Goal: Task Accomplishment & Management: Manage account settings

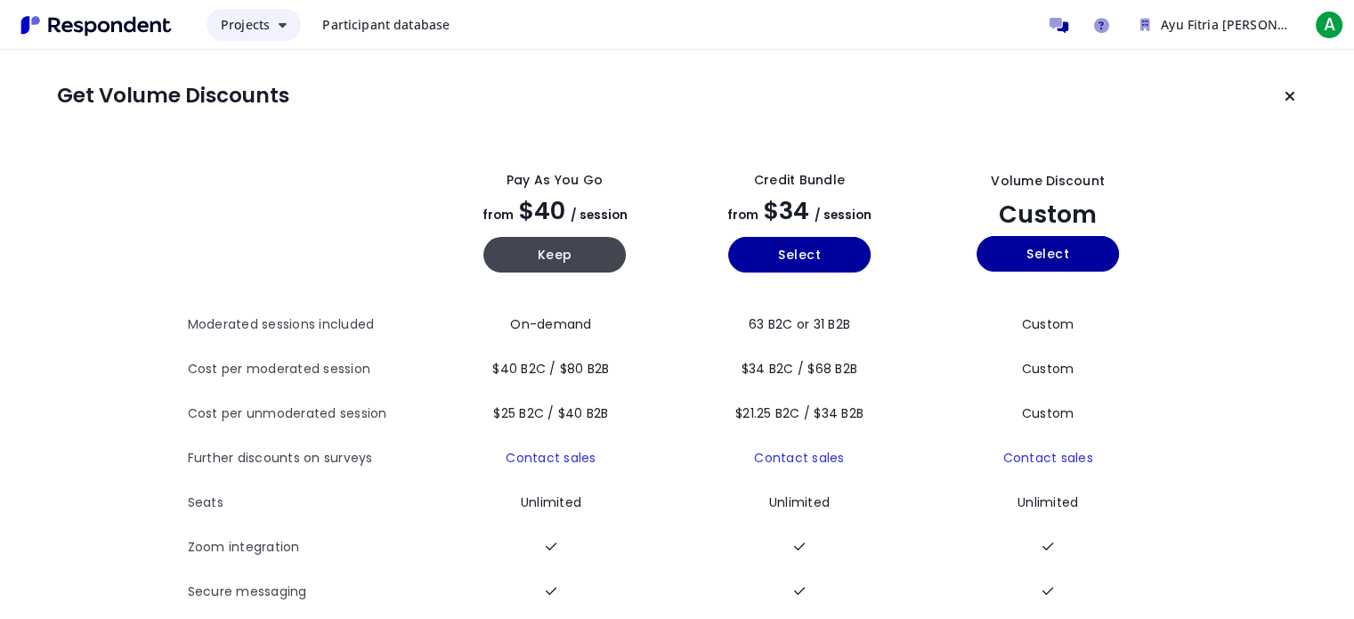
click at [243, 12] on button "Projects" at bounding box center [254, 25] width 94 height 32
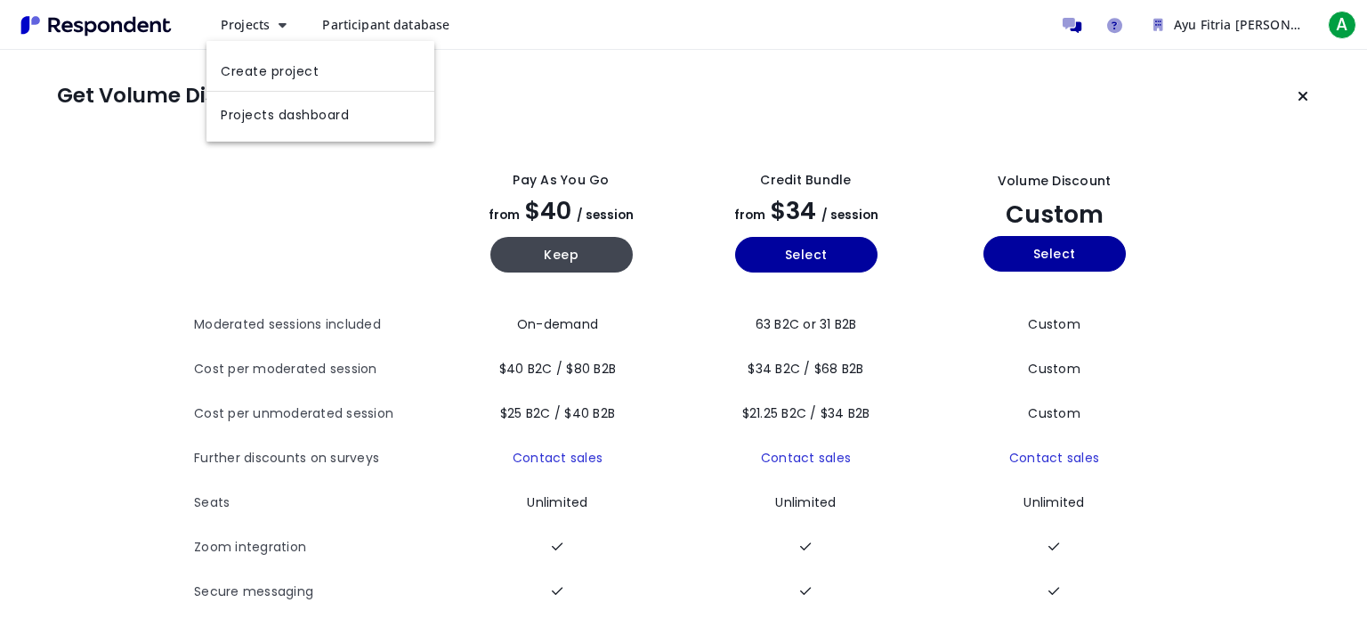
click at [250, 28] on md-backdrop at bounding box center [683, 309] width 1367 height 619
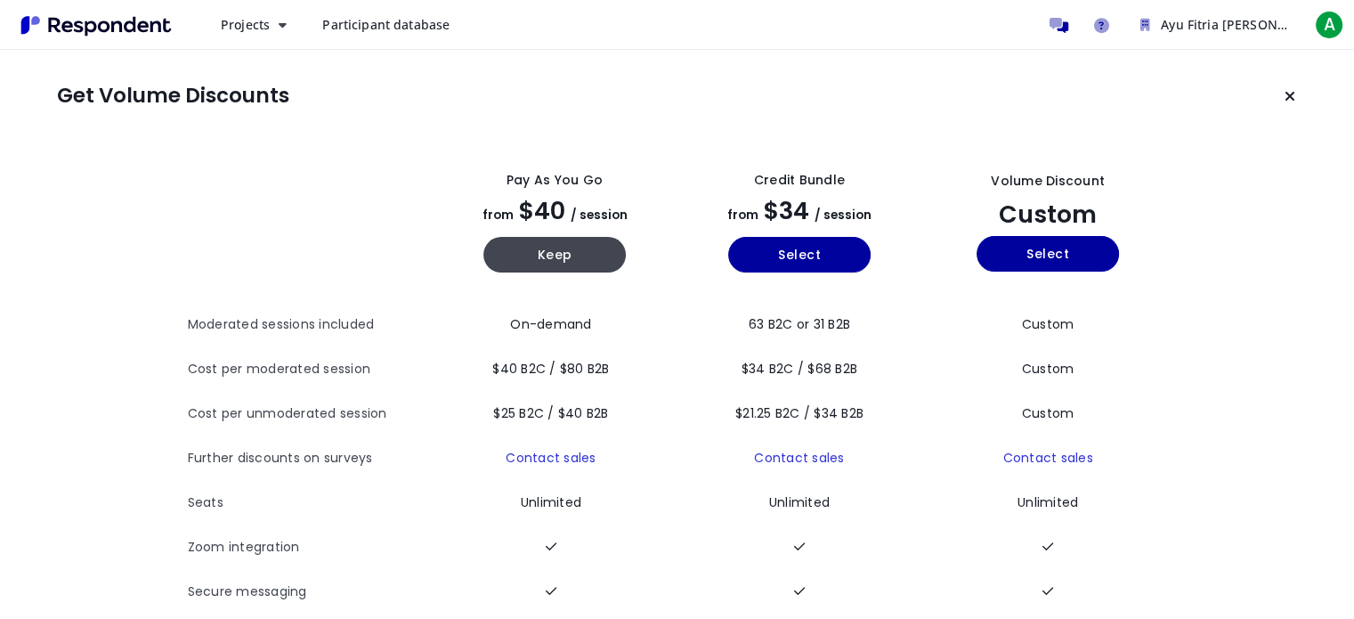
click at [351, 31] on span "Participant database" at bounding box center [385, 24] width 127 height 17
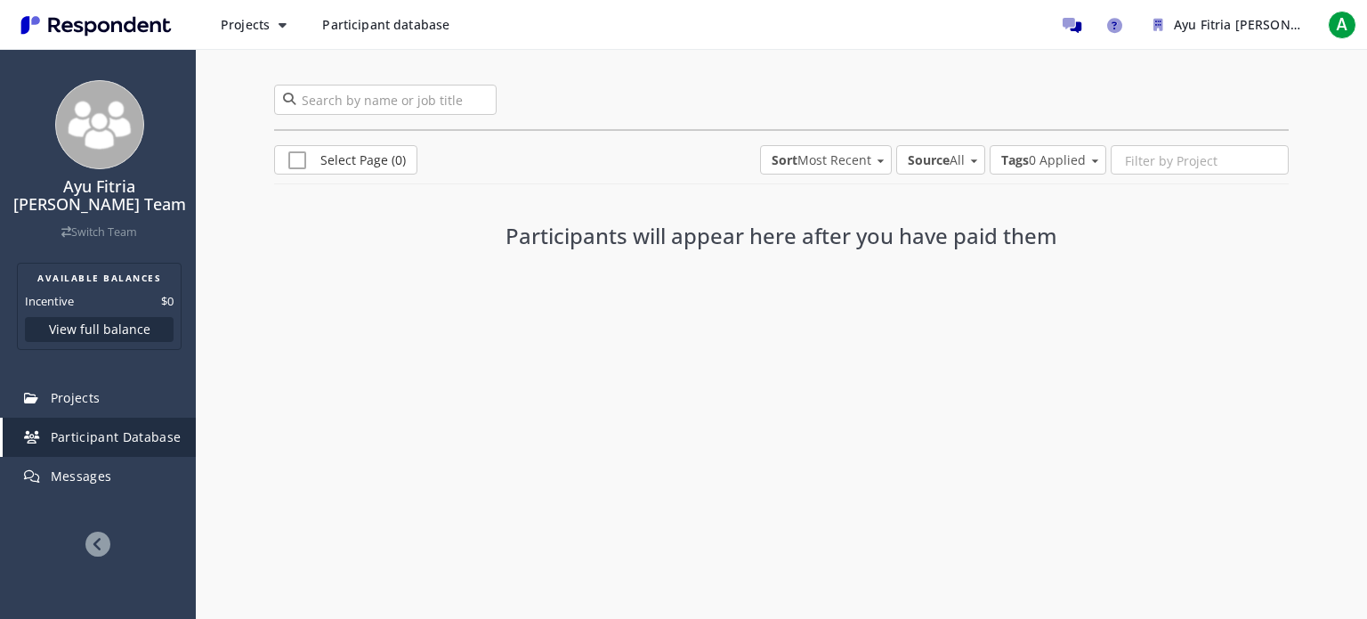
click at [57, 25] on img "Main navigation" at bounding box center [96, 25] width 164 height 29
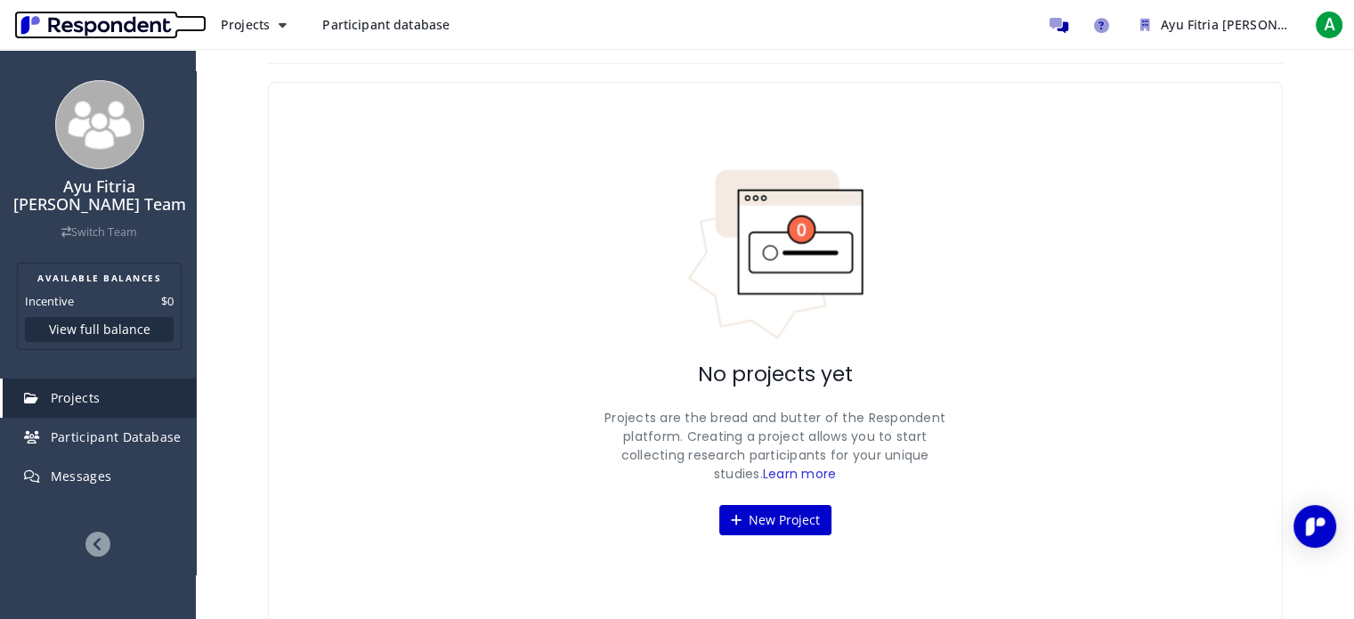
scroll to position [17, 0]
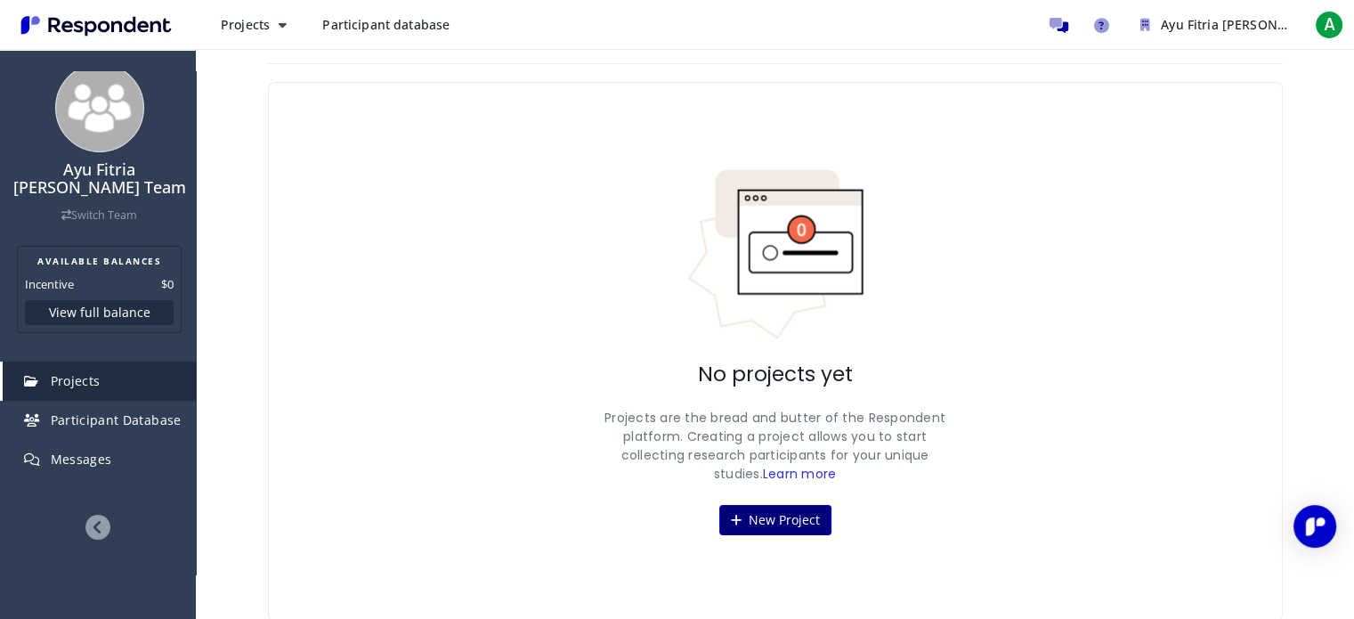
click at [791, 531] on button "New Project" at bounding box center [775, 520] width 112 height 30
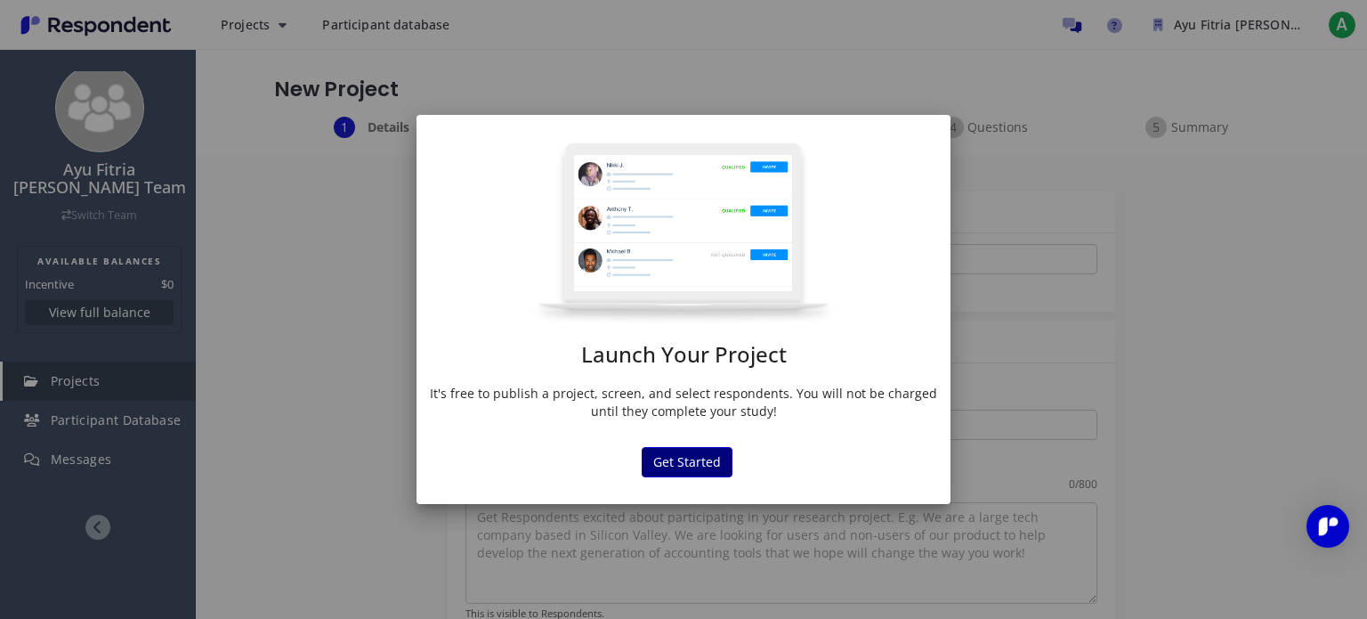
click at [687, 447] on button "Get Started" at bounding box center [687, 462] width 91 height 30
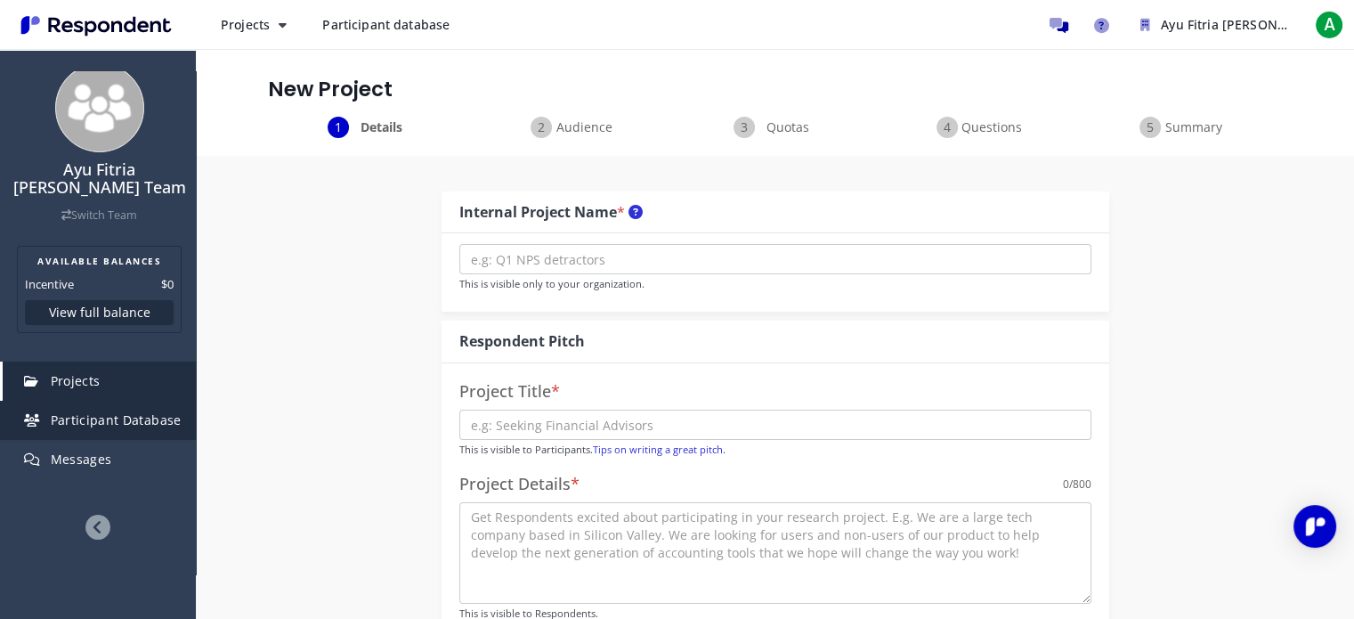
click at [107, 405] on link "Participant Database" at bounding box center [99, 420] width 193 height 39
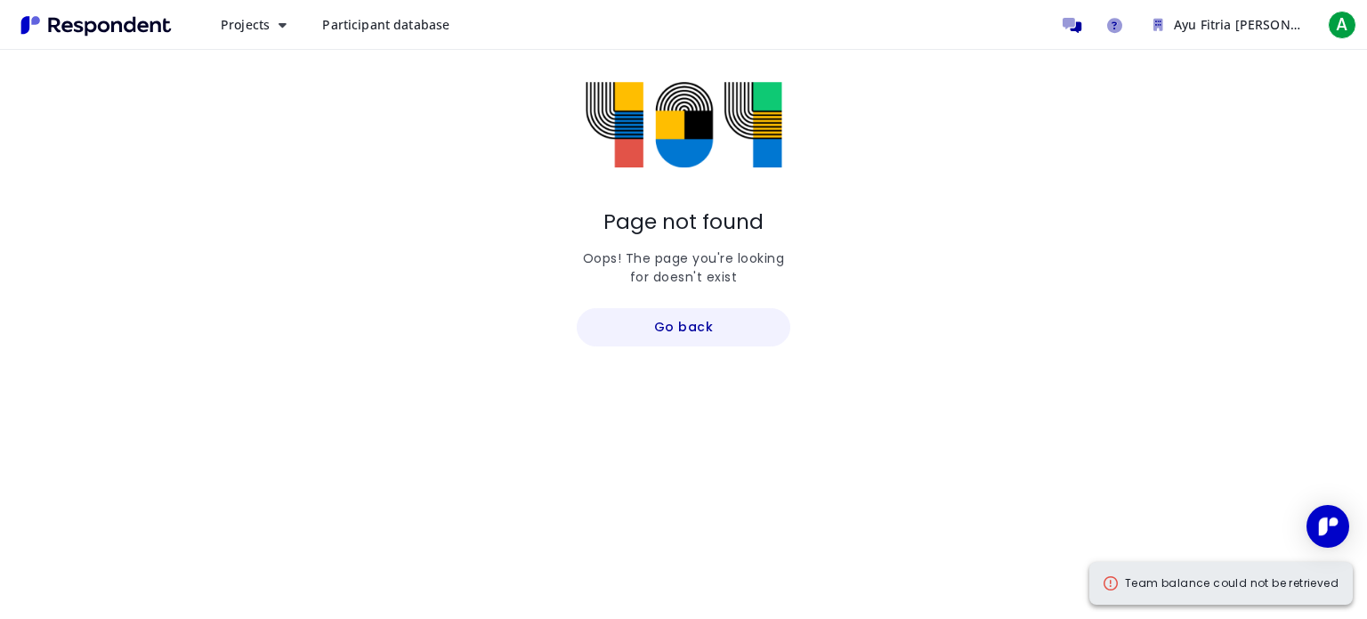
click at [645, 326] on button "Go back" at bounding box center [684, 327] width 214 height 38
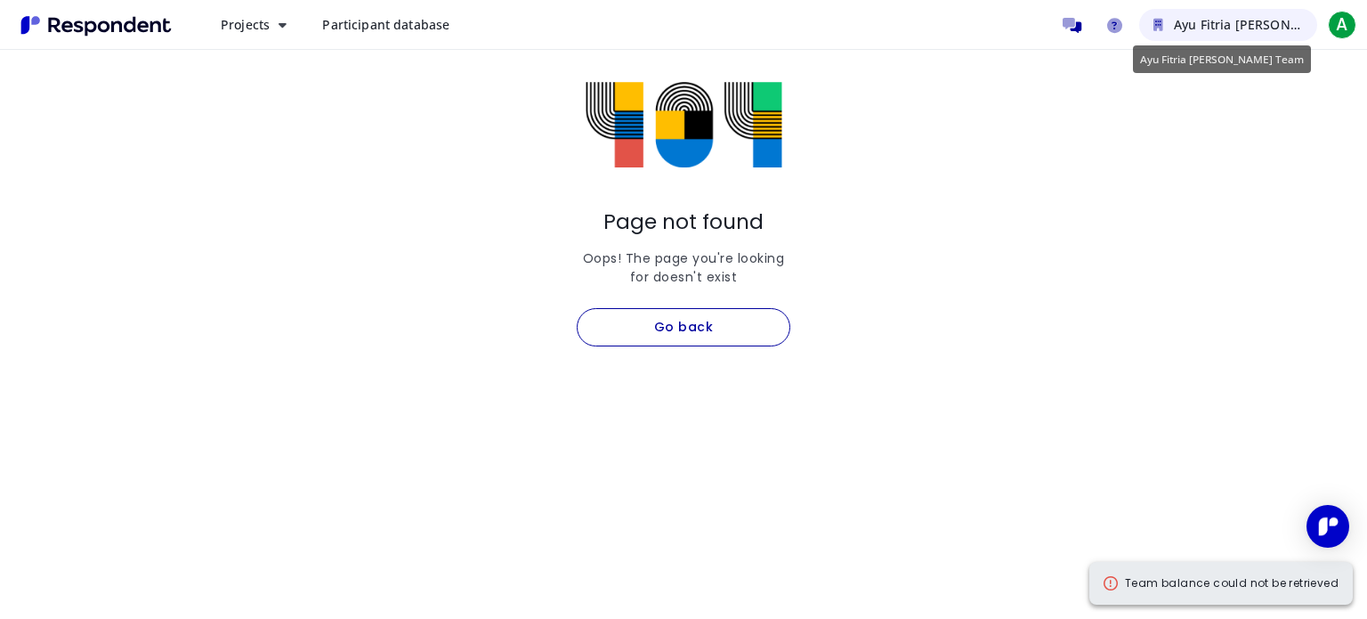
click at [1250, 31] on span "Ayu Fitria Ningsih Darmawan Team" at bounding box center [1274, 24] width 200 height 17
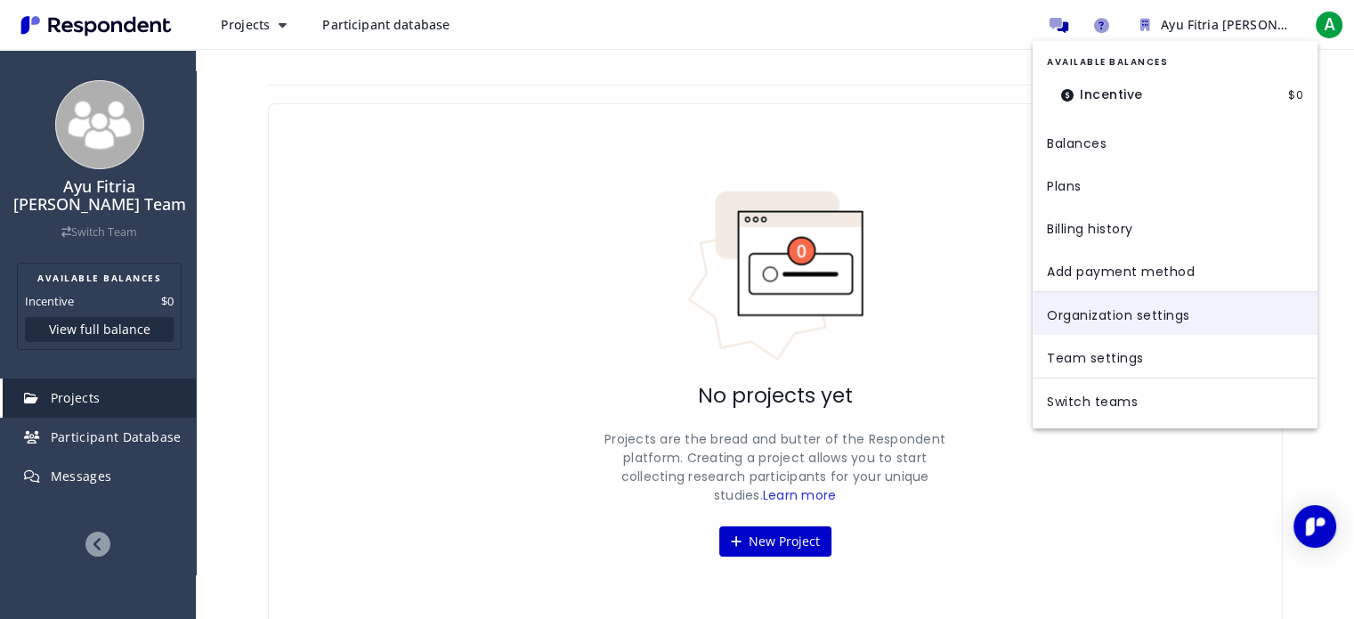
click at [1099, 310] on link "Organization settings" at bounding box center [1175, 313] width 285 height 43
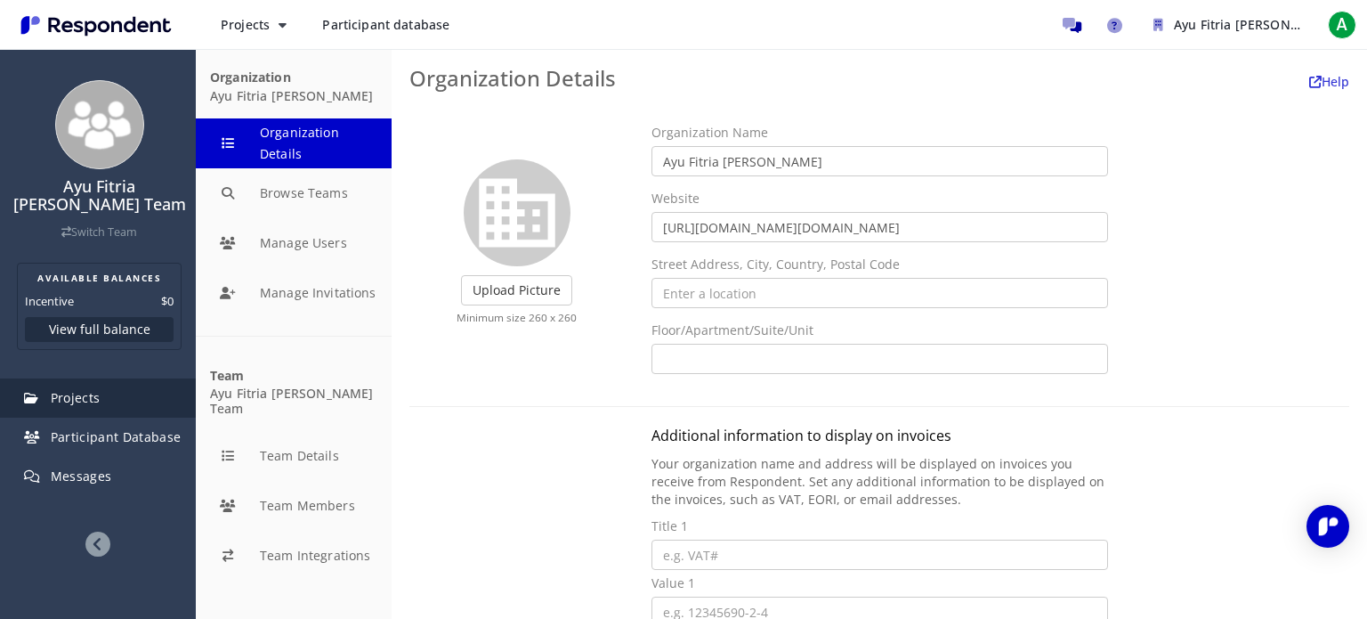
click at [107, 390] on link "Projects" at bounding box center [99, 397] width 193 height 39
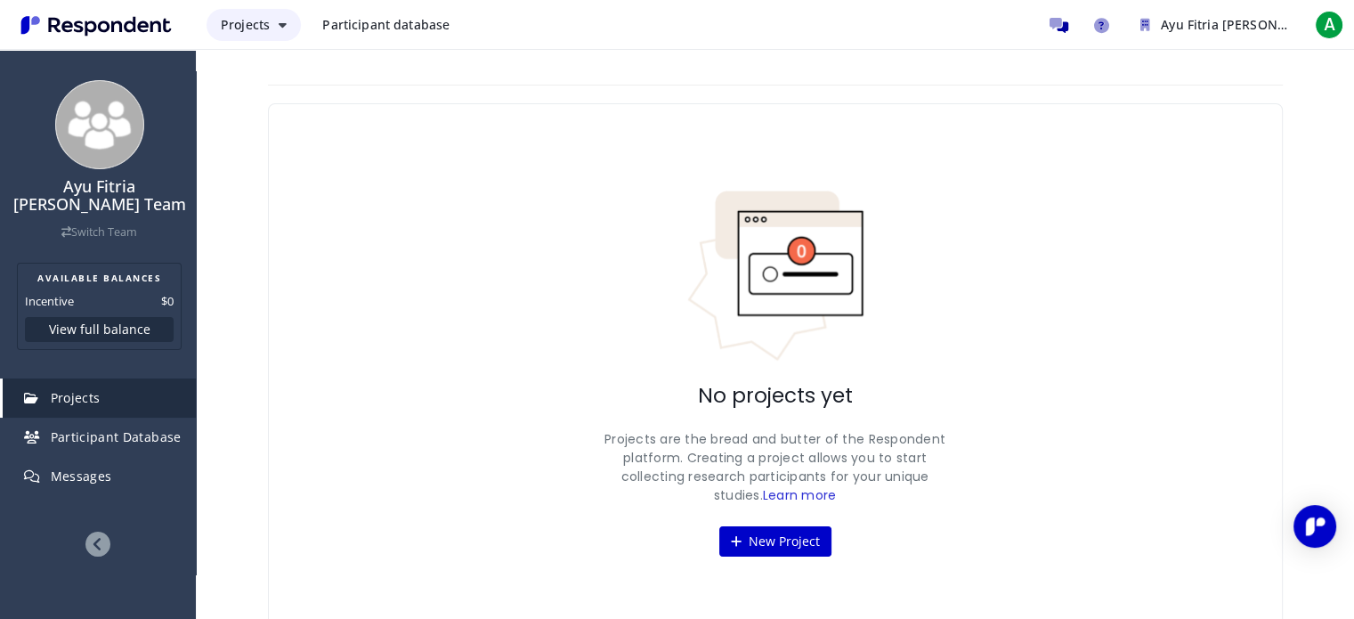
click at [242, 31] on span "Projects" at bounding box center [245, 24] width 49 height 17
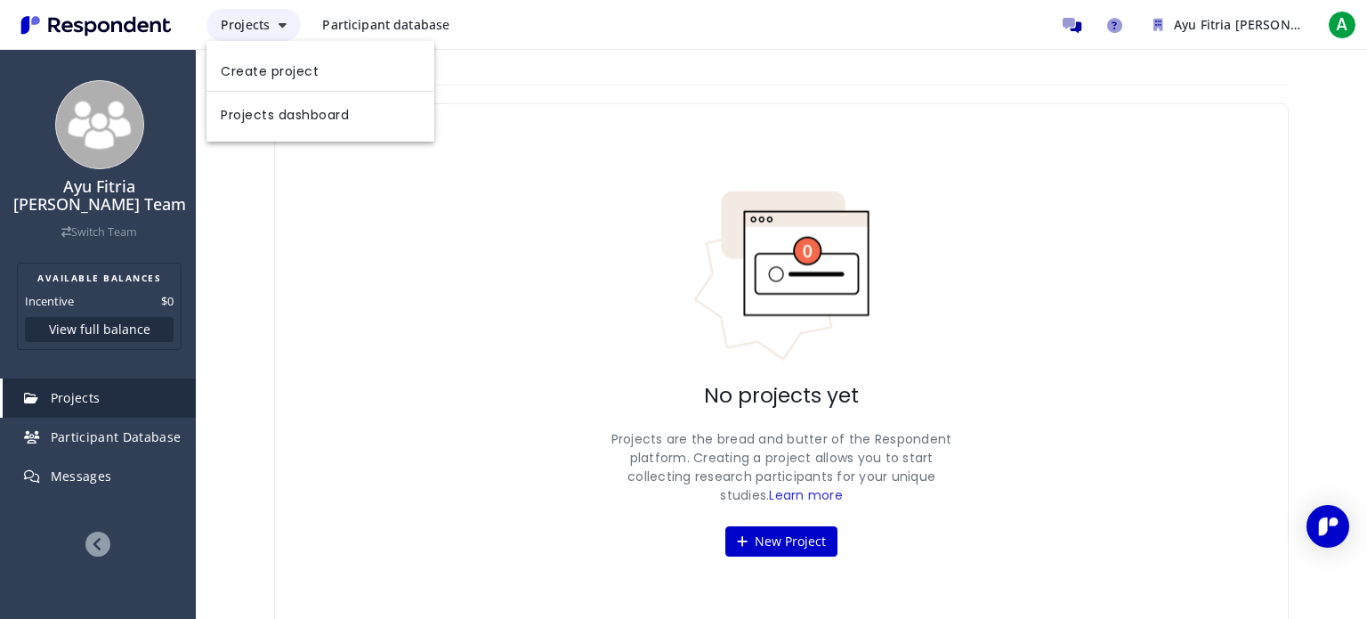
click at [242, 31] on md-backdrop at bounding box center [683, 309] width 1367 height 619
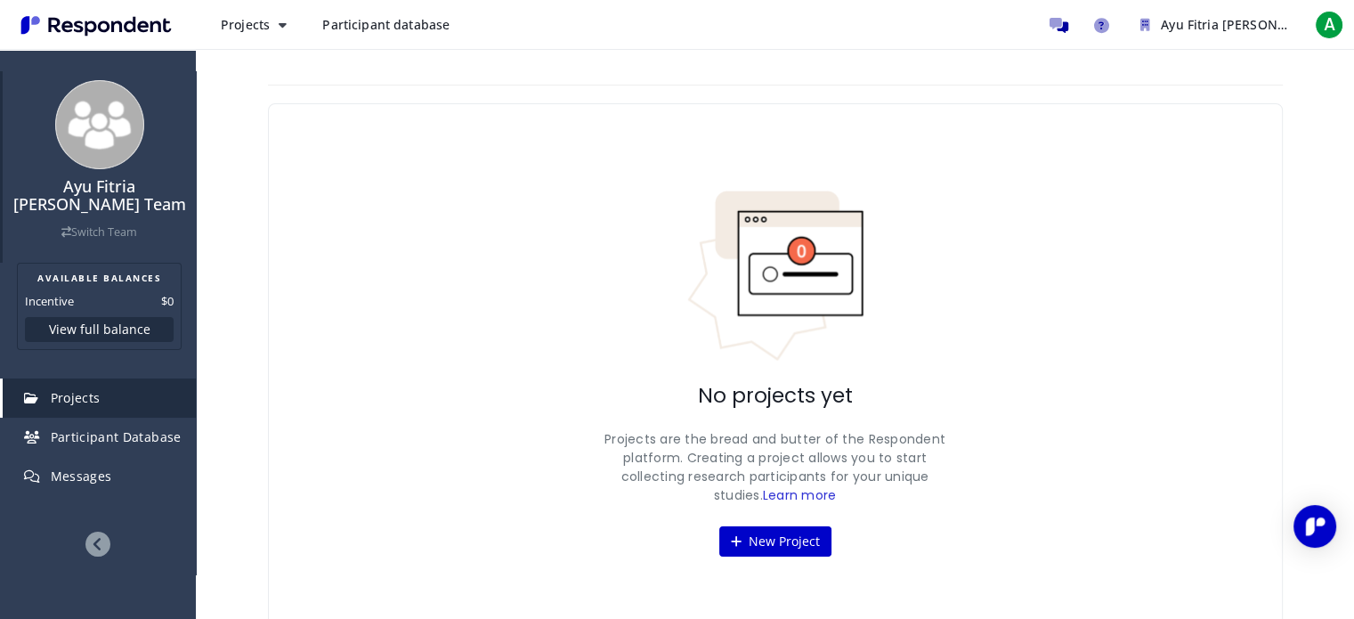
click at [93, 190] on h4 "Ayu Fitria Ningsih Darmawan Team" at bounding box center [99, 196] width 175 height 36
click at [85, 231] on link "Switch Team" at bounding box center [99, 231] width 76 height 15
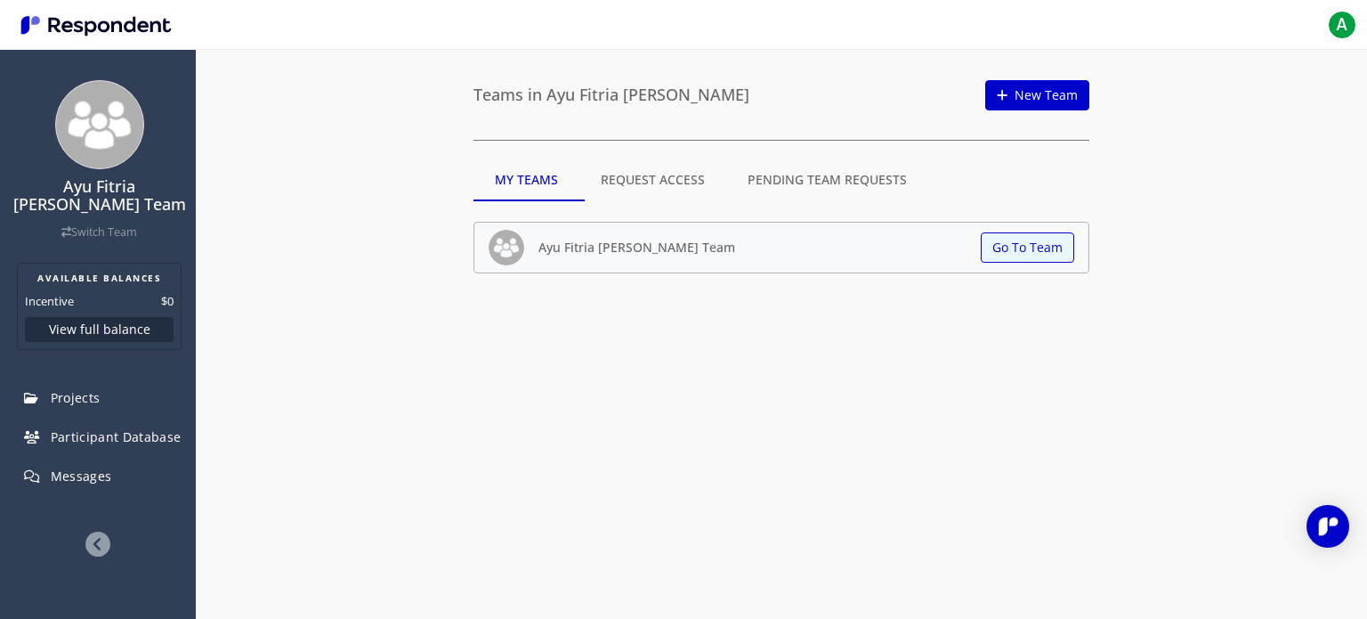
click at [652, 185] on md-tab-item "Request Access" at bounding box center [653, 179] width 147 height 43
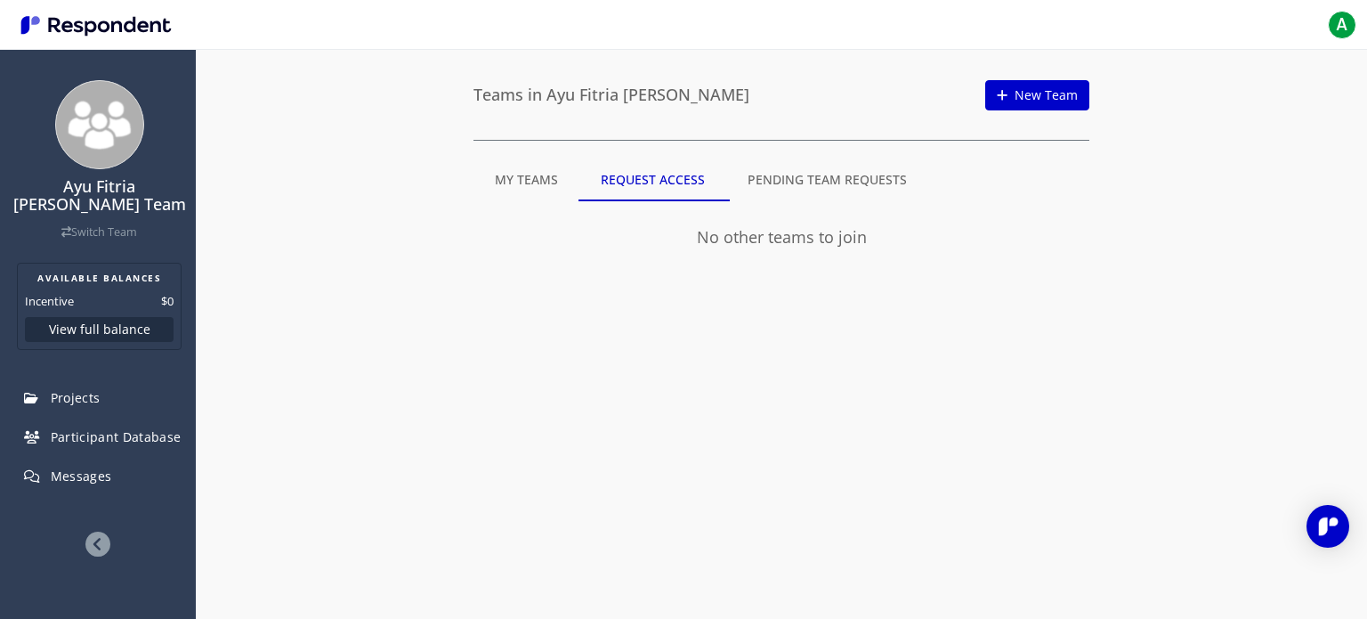
click at [791, 183] on md-tab-item "Pending Team Requests" at bounding box center [827, 179] width 202 height 43
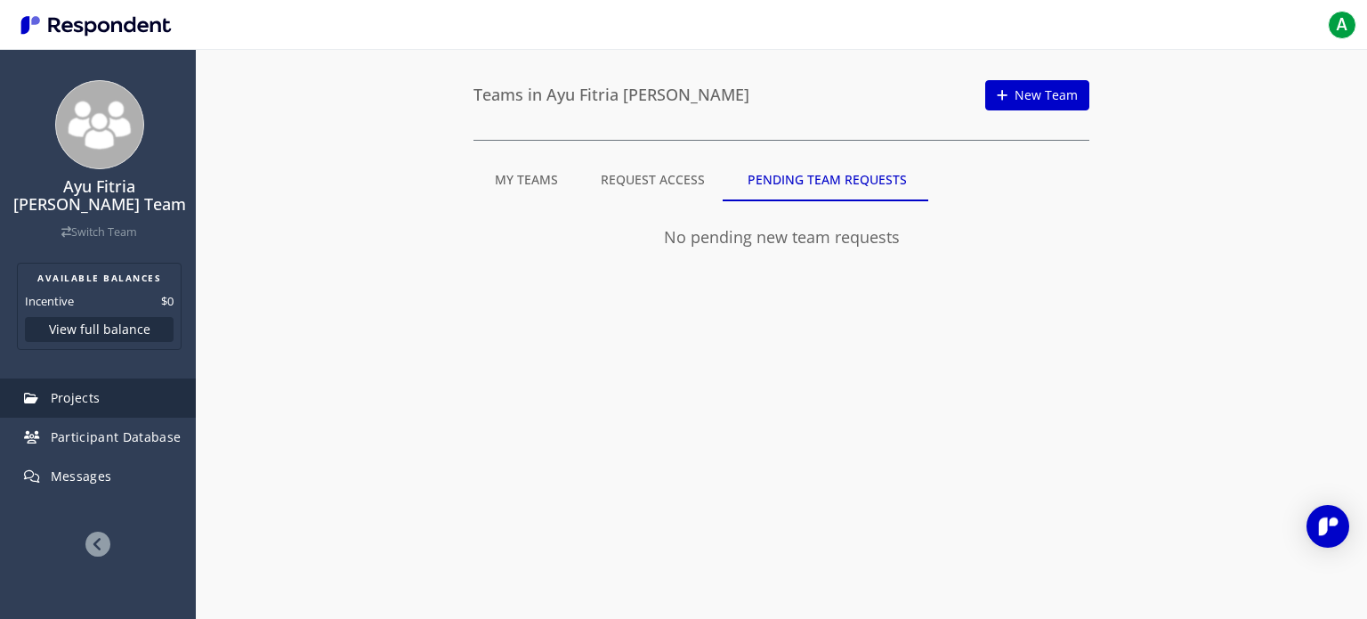
click at [93, 395] on span "Projects" at bounding box center [76, 397] width 50 height 17
click at [1336, 17] on span "A" at bounding box center [1342, 25] width 28 height 28
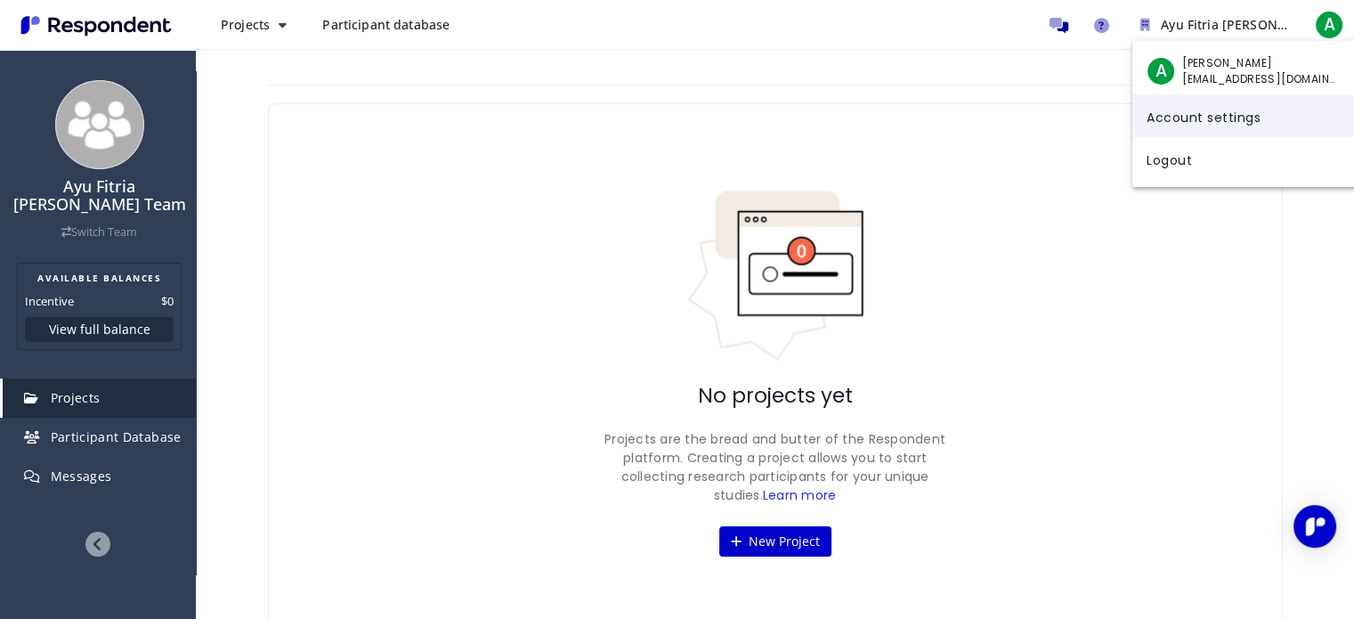
click at [1274, 114] on link "Account settings" at bounding box center [1246, 115] width 228 height 43
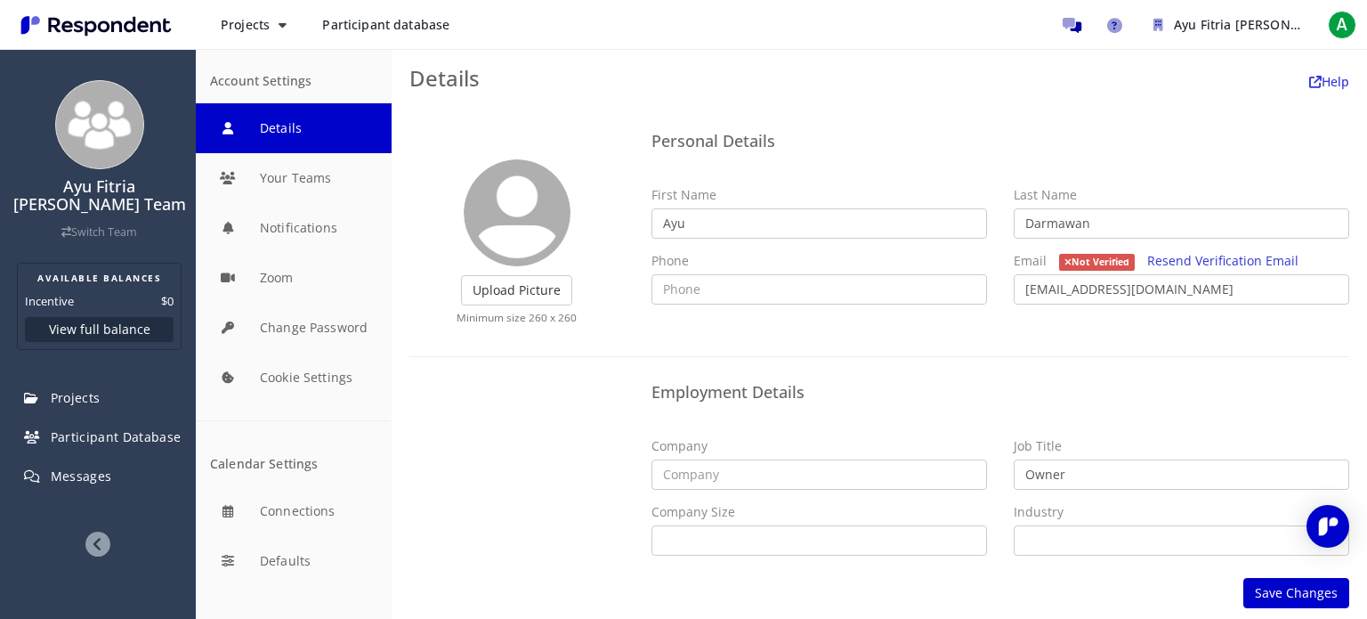
click at [771, 338] on ng-form "Upload Picture Finished Cropping Minimum size 260 x 260 Personal Details First …" at bounding box center [880, 346] width 940 height 445
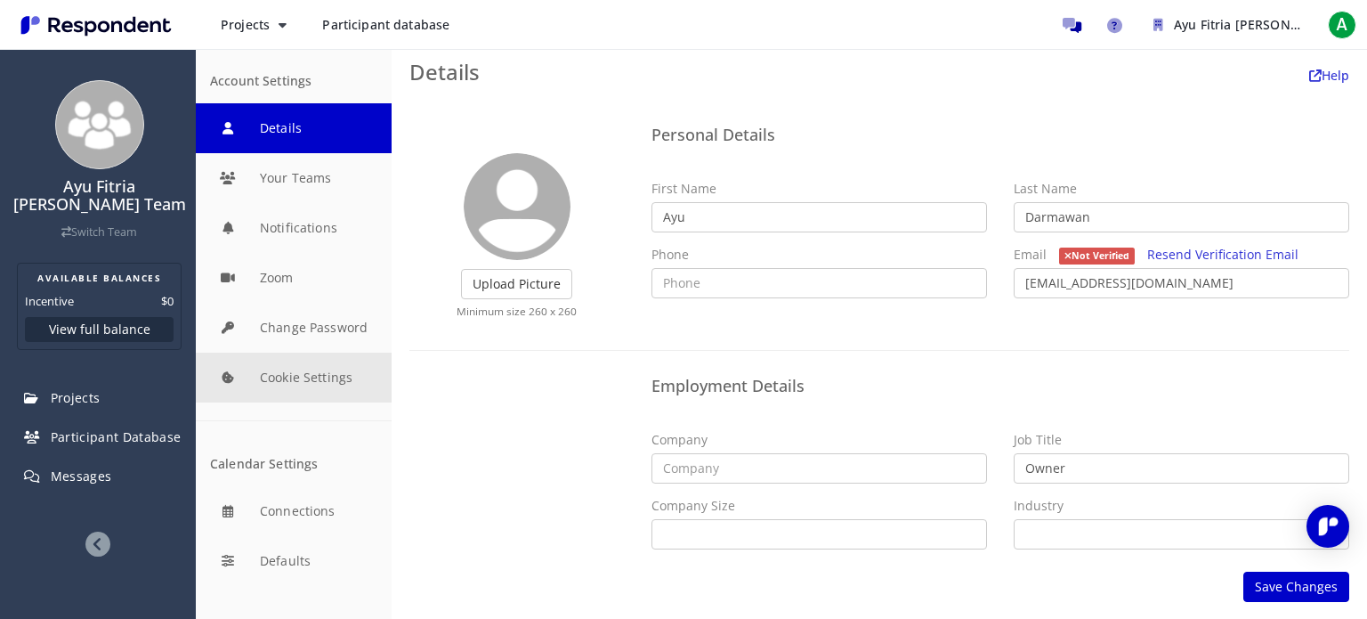
click at [280, 382] on button "Cookie Settings" at bounding box center [294, 378] width 196 height 50
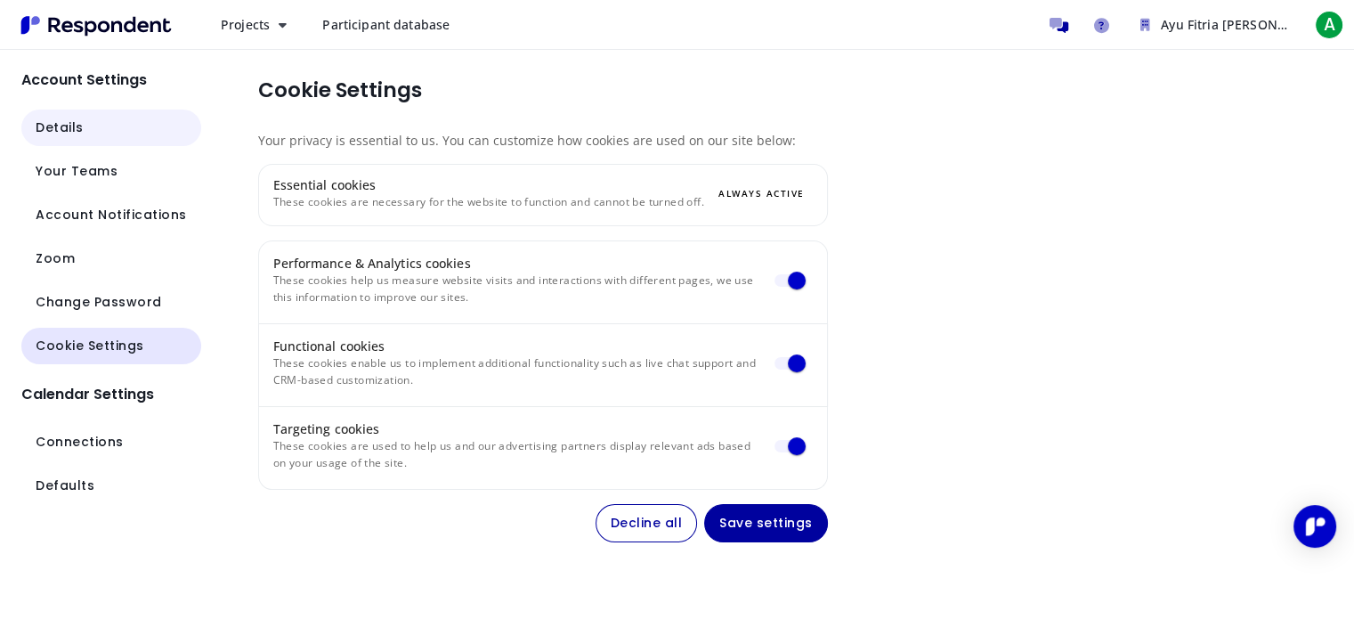
click at [114, 130] on button "Details" at bounding box center [111, 128] width 180 height 37
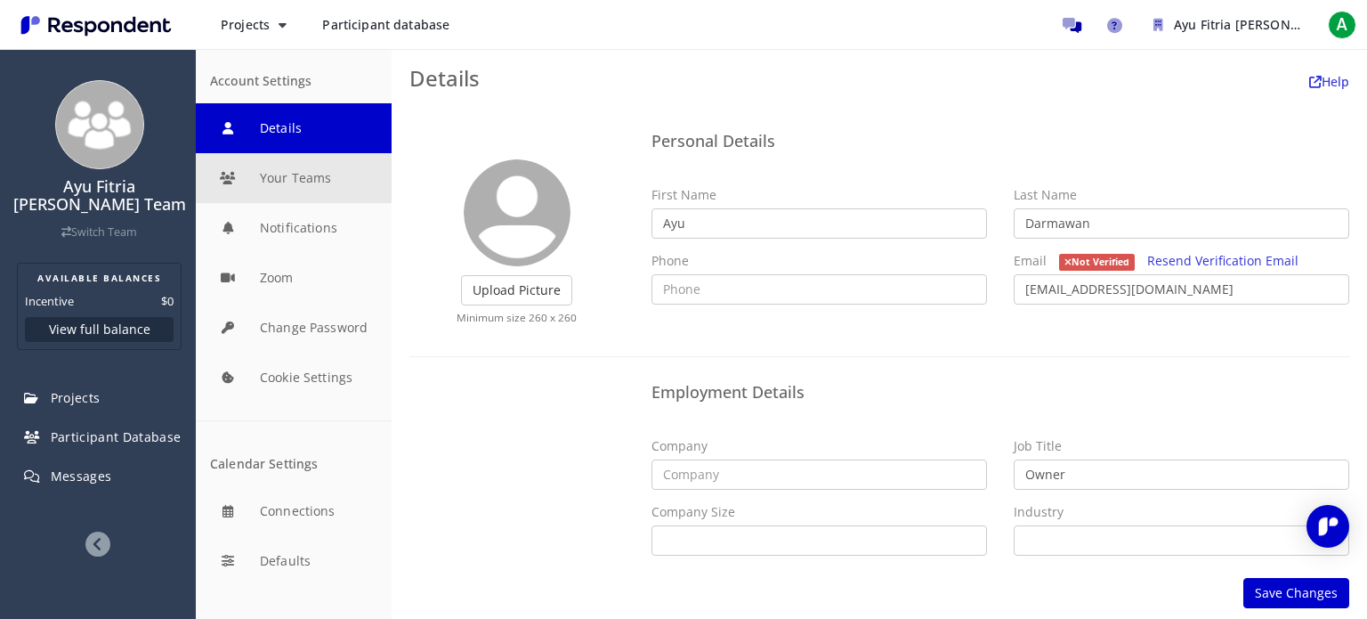
click at [327, 191] on button "Your Teams" at bounding box center [294, 178] width 196 height 50
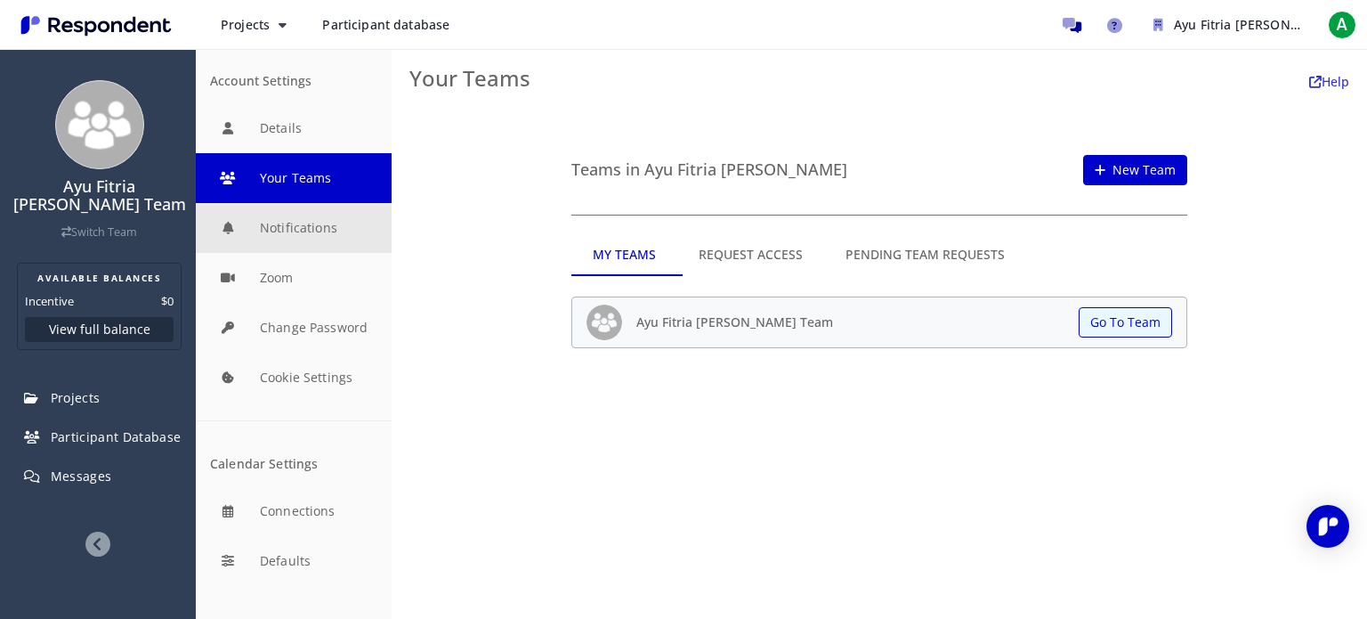
click at [324, 233] on button "Notifications" at bounding box center [294, 228] width 196 height 50
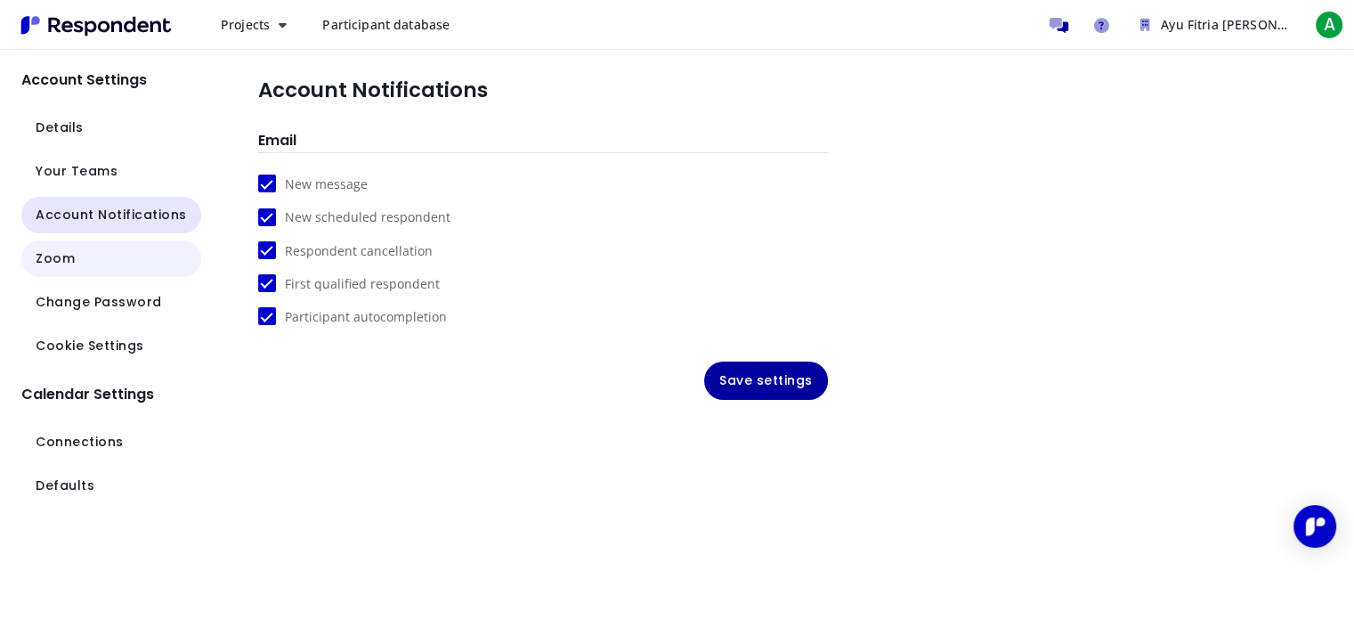
click at [77, 259] on button "Zoom" at bounding box center [111, 258] width 180 height 37
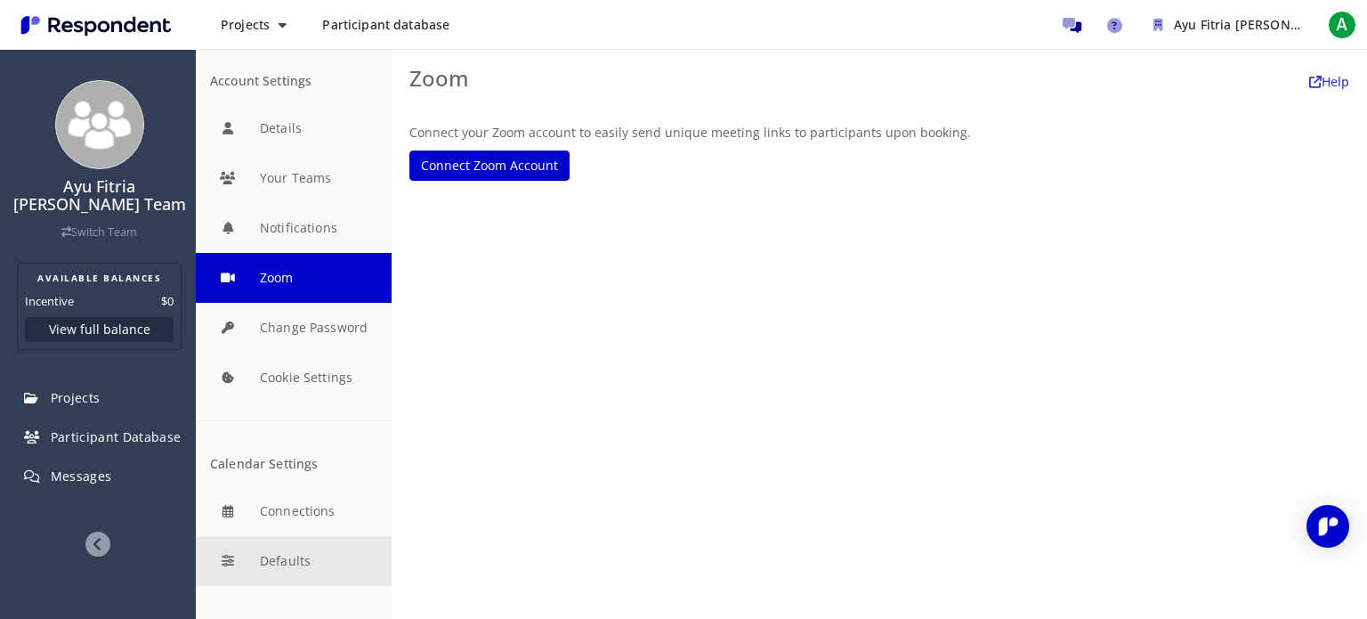
click at [330, 559] on button "Defaults" at bounding box center [294, 561] width 196 height 50
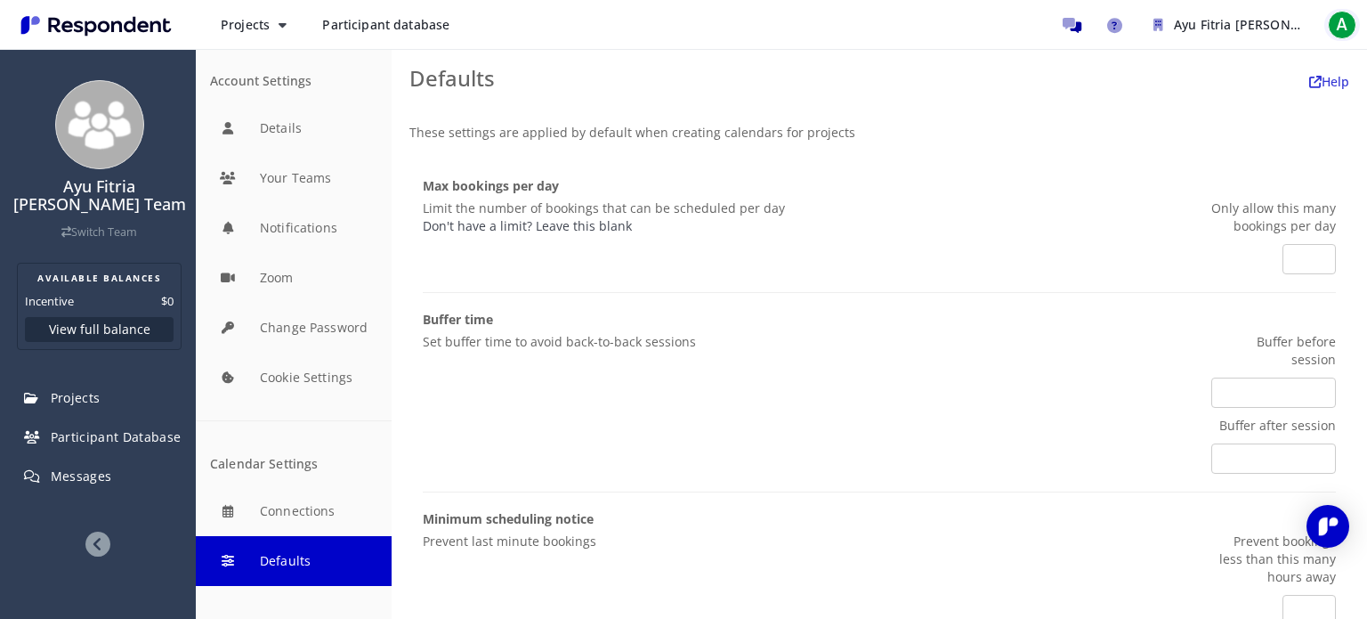
click at [1337, 20] on span "A" at bounding box center [1342, 25] width 28 height 28
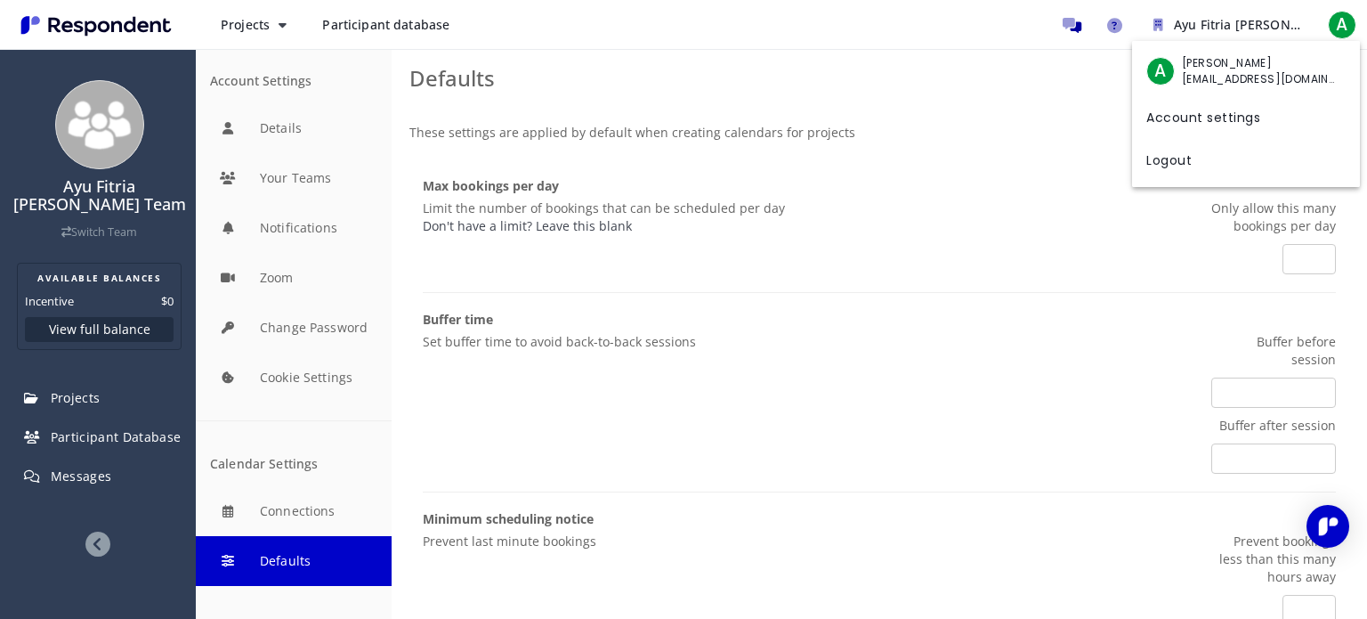
click at [1307, 71] on span "ayuchan011@gmail.com" at bounding box center [1260, 79] width 156 height 16
click at [280, 138] on md-backdrop at bounding box center [683, 309] width 1367 height 619
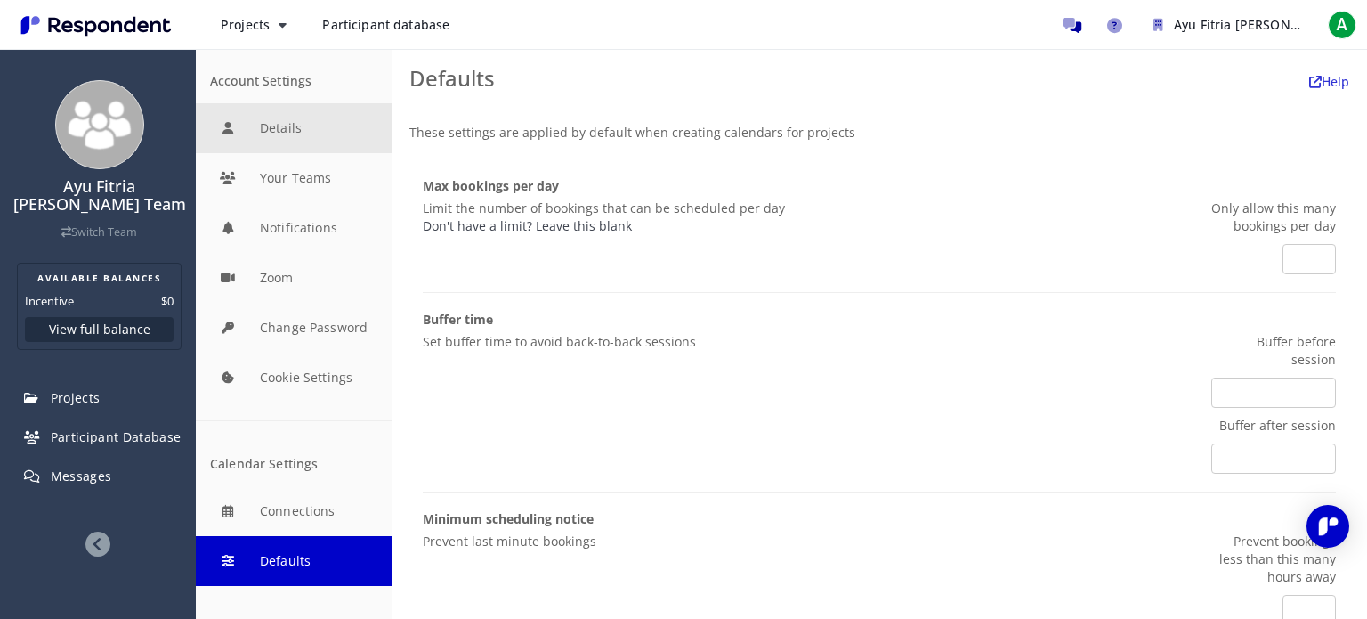
click at [264, 126] on button "Details" at bounding box center [294, 128] width 196 height 50
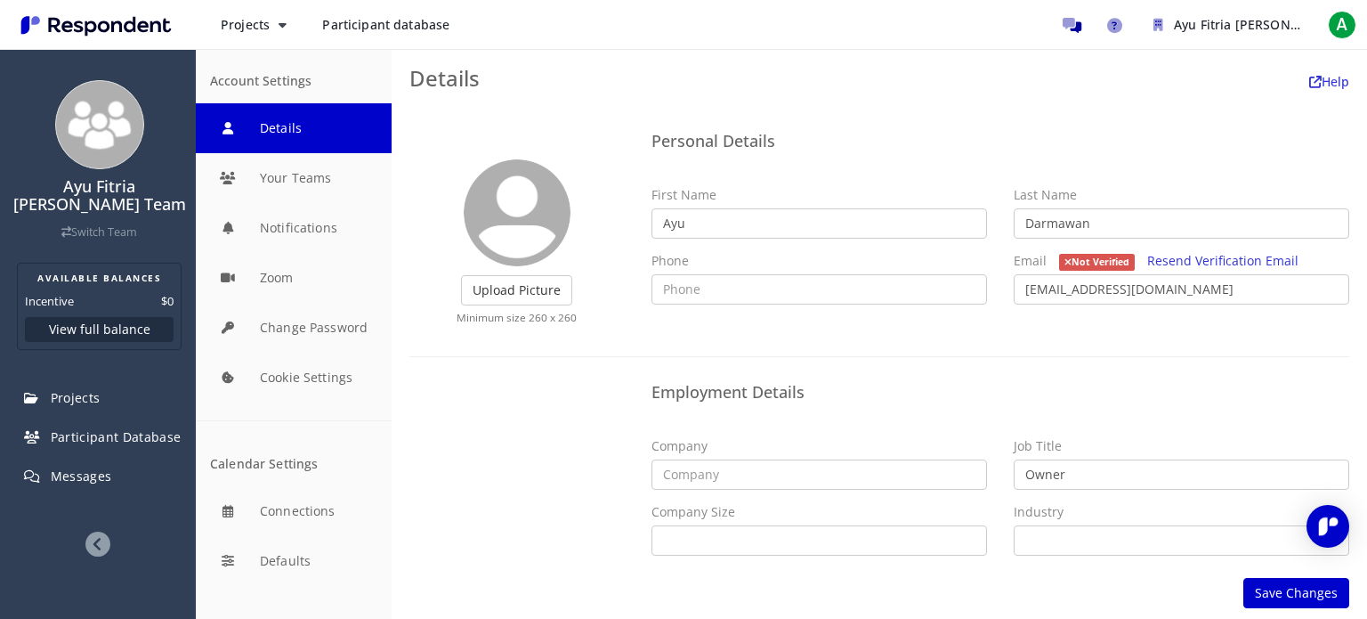
scroll to position [5, 0]
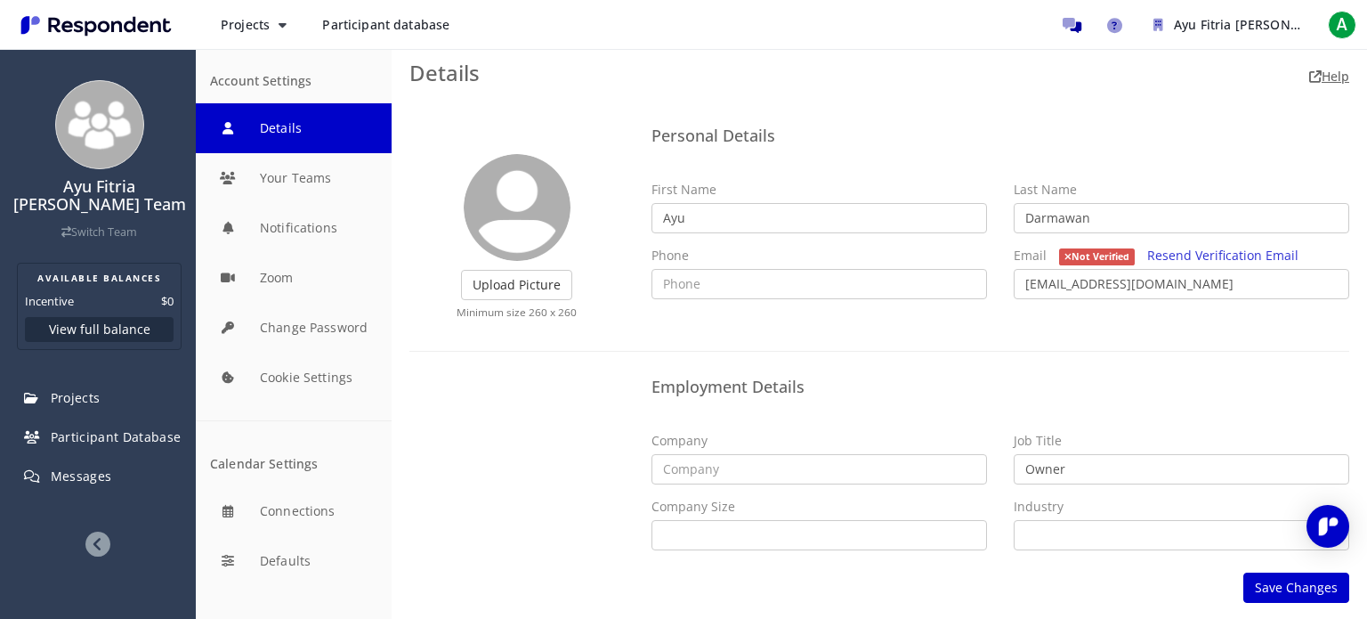
click at [1321, 80] on link "Help" at bounding box center [1330, 76] width 40 height 17
click at [152, 33] on img "Main navigation" at bounding box center [96, 25] width 164 height 29
